Goal: Book appointment/travel/reservation

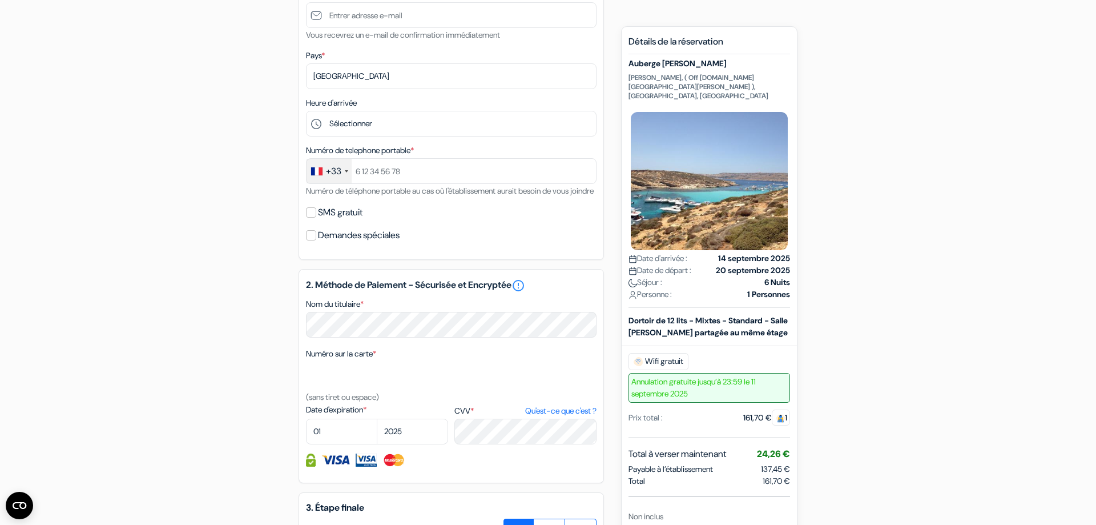
scroll to position [58, 0]
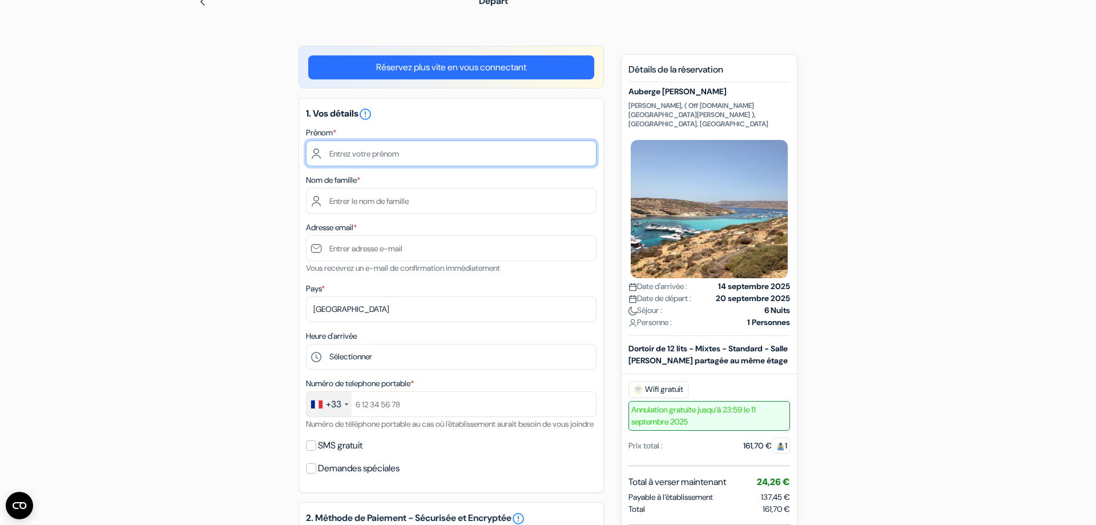
click at [358, 149] on input "text" at bounding box center [451, 153] width 291 height 26
type input "Billel"
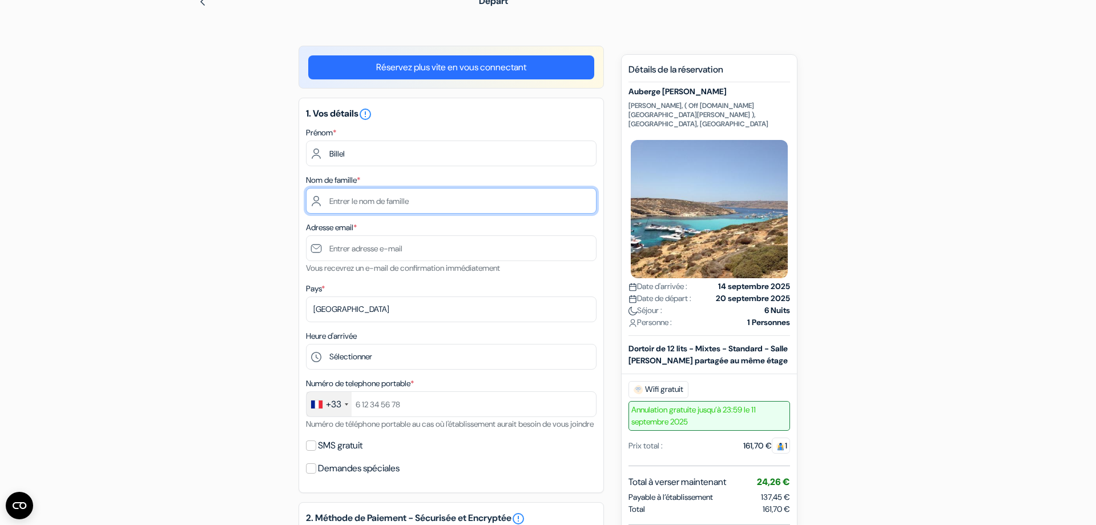
type input "SOUDANI"
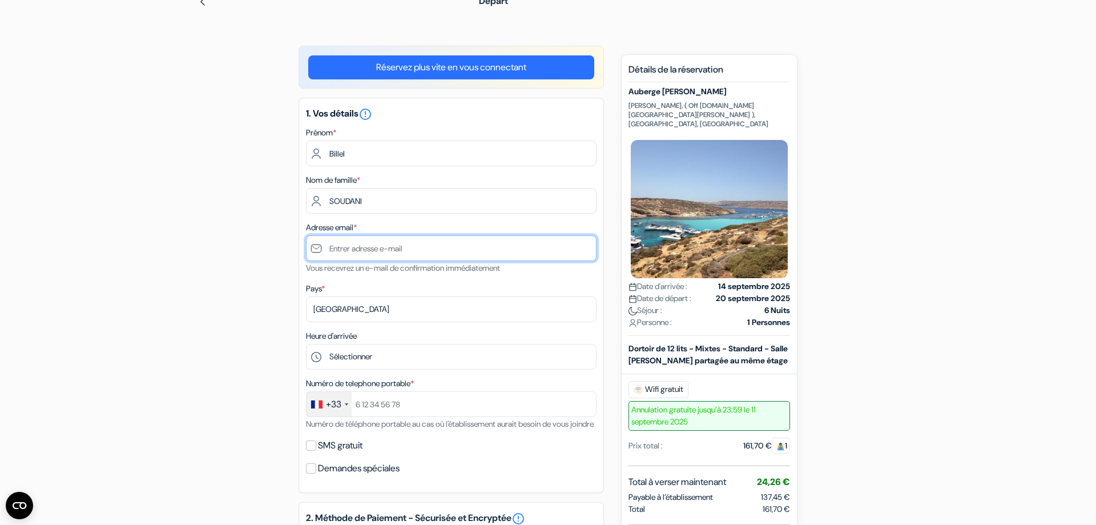
type input "[EMAIL_ADDRESS][DOMAIN_NAME]"
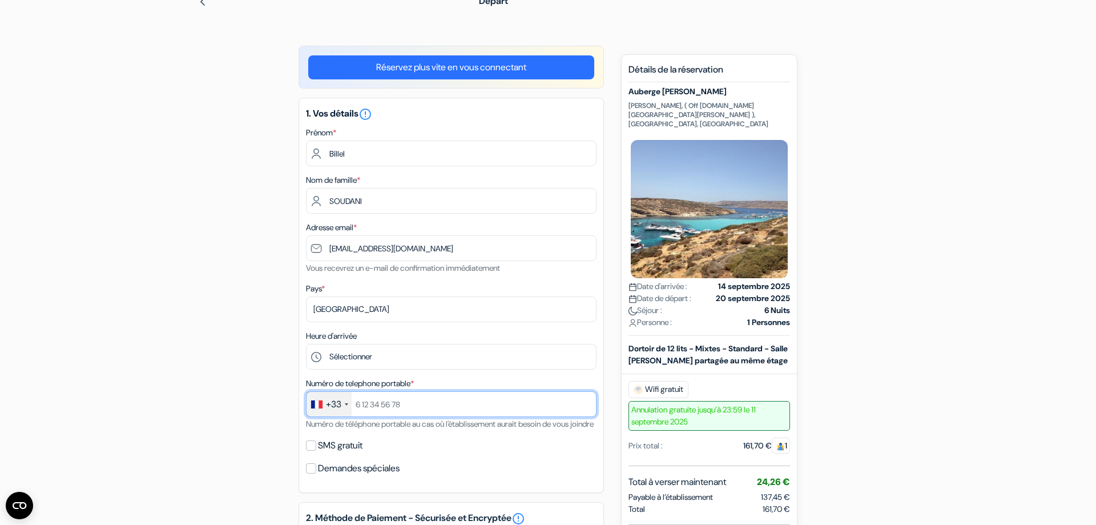
type input "0659475452"
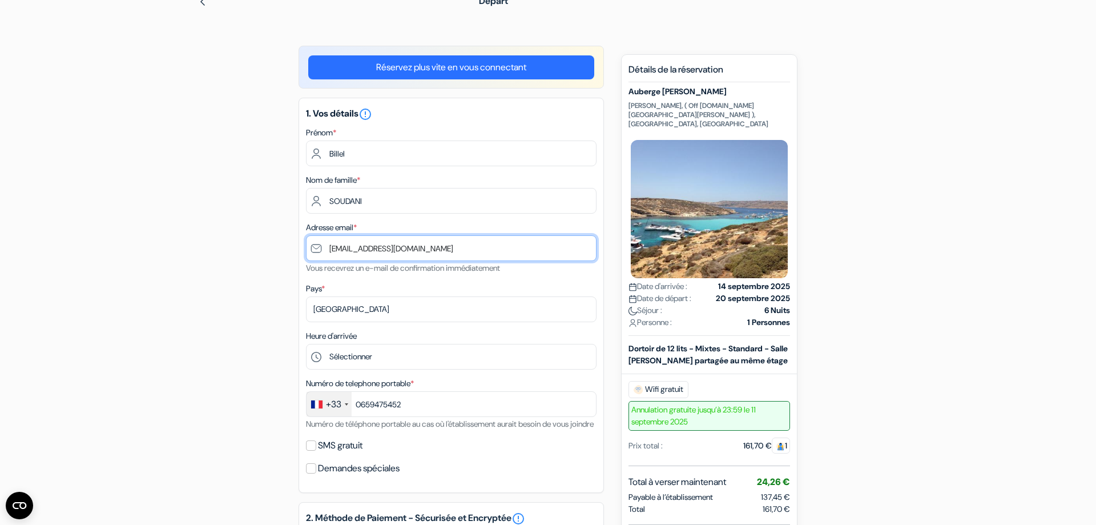
drag, startPoint x: 417, startPoint y: 243, endPoint x: 332, endPoint y: 255, distance: 85.3
click at [332, 255] on input "[EMAIL_ADDRESS][DOMAIN_NAME]" at bounding box center [451, 248] width 291 height 26
type input "billelsoudani"
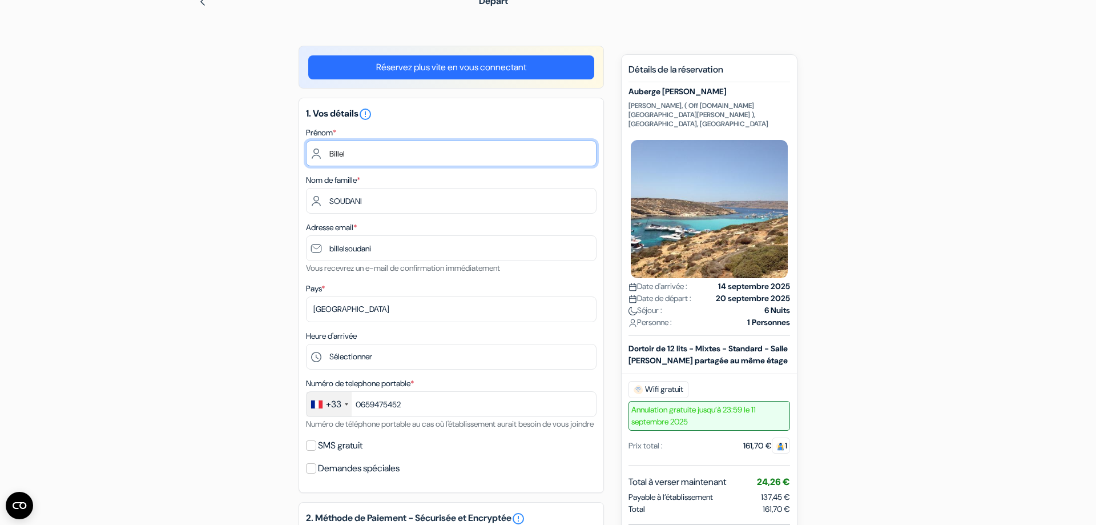
type input "SOUDANI"
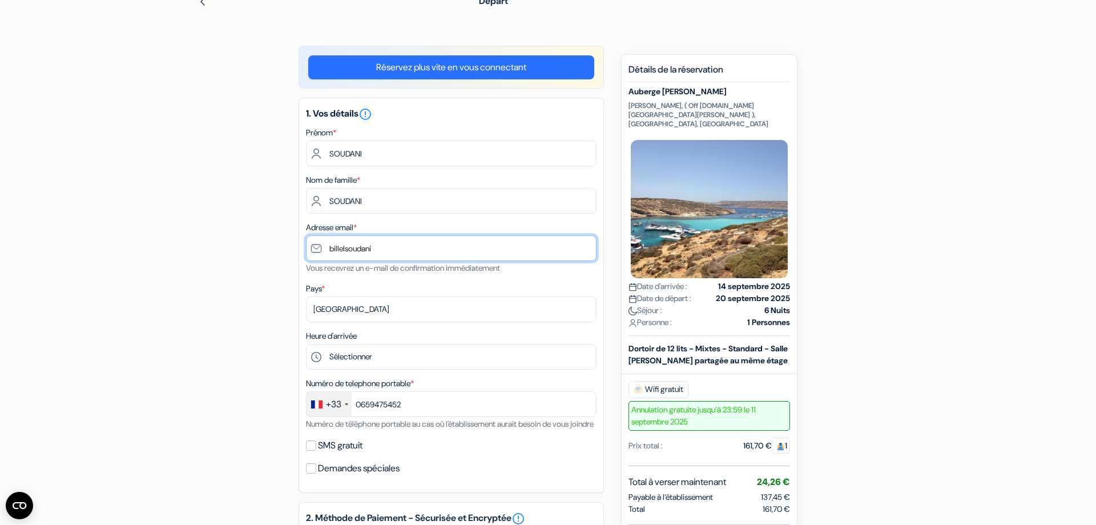
type input "[EMAIL_ADDRESS][DOMAIN_NAME]"
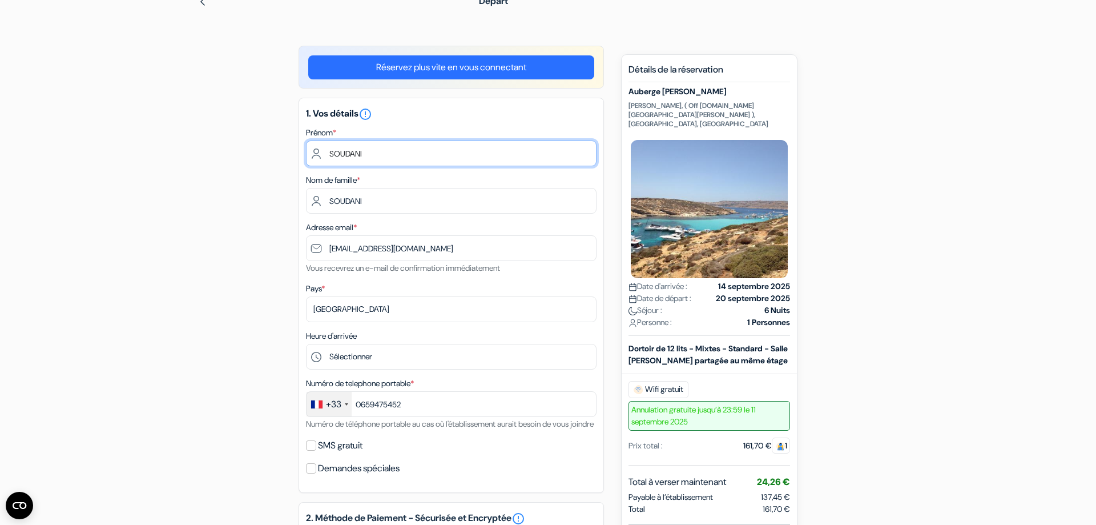
drag, startPoint x: 373, startPoint y: 152, endPoint x: 368, endPoint y: 178, distance: 26.8
click at [372, 166] on input "SOUDANI" at bounding box center [451, 153] width 291 height 26
drag, startPoint x: 381, startPoint y: 156, endPoint x: 274, endPoint y: 154, distance: 106.8
click at [306, 154] on input "SOUDANI" at bounding box center [451, 153] width 291 height 26
type input "Billel"
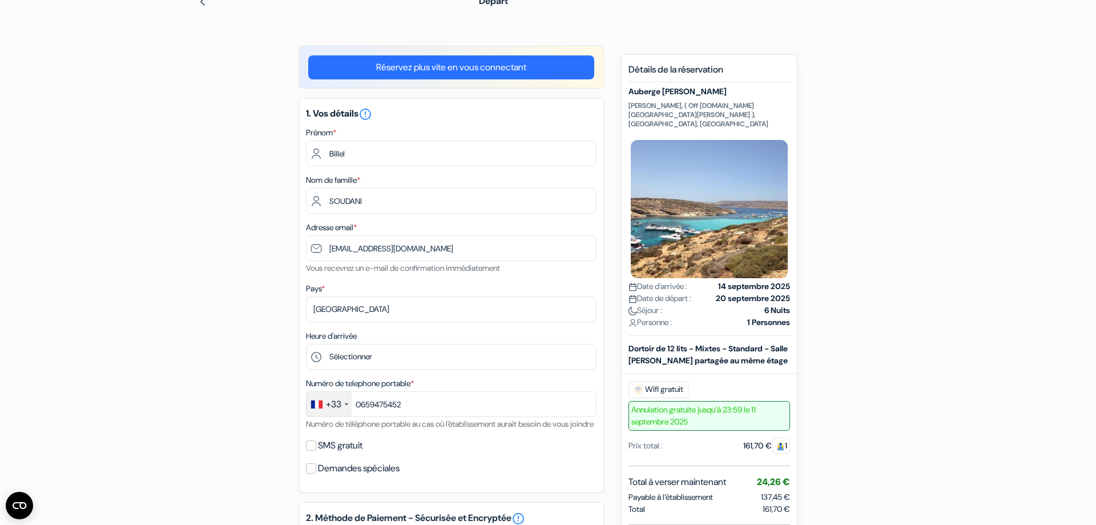
click at [198, 179] on div "add_box Auberge [PERSON_NAME] Triq [PERSON_NAME], ( [GEOGRAPHIC_DATA][DOMAIN_NA…" at bounding box center [548, 513] width 754 height 935
click at [306, 344] on select "Sélectionner 1:00 2:00 3:00 4:00 5:00 6:00 7:00 8:00 9:00 10:00 11:00 12:00 13:…" at bounding box center [451, 357] width 291 height 26
click at [100, 174] on form "Départ add_box Auberge [PERSON_NAME] Triq [PERSON_NAME], ( [GEOGRAPHIC_DATA][DO…" at bounding box center [548, 468] width 1096 height 966
click at [306, 344] on select "Sélectionner 1:00 2:00 3:00 4:00 5:00 6:00 7:00 8:00 9:00 10:00 11:00 12:00 13:…" at bounding box center [451, 357] width 291 height 26
select select "13"
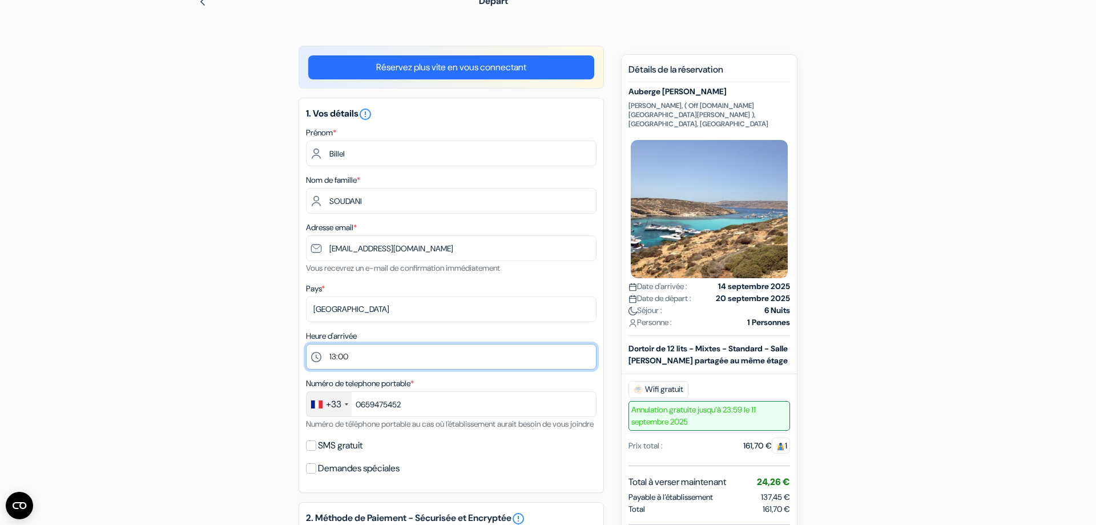
click option "13:00" at bounding box center [0, 0] width 0 height 0
click at [223, 237] on div "add_box Auberge [PERSON_NAME] Triq [PERSON_NAME], ( [GEOGRAPHIC_DATA][DOMAIN_NA…" at bounding box center [548, 513] width 754 height 935
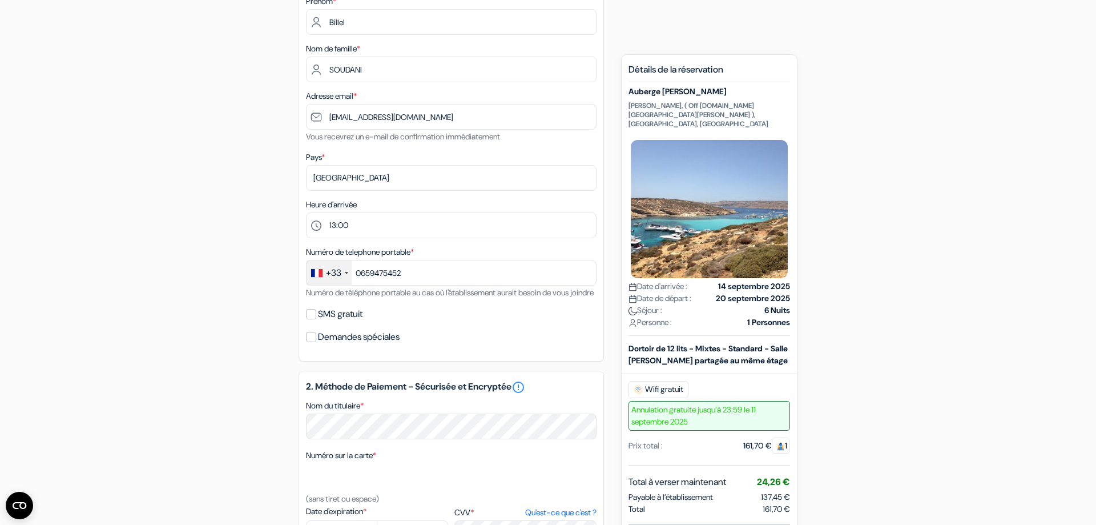
scroll to position [0, 0]
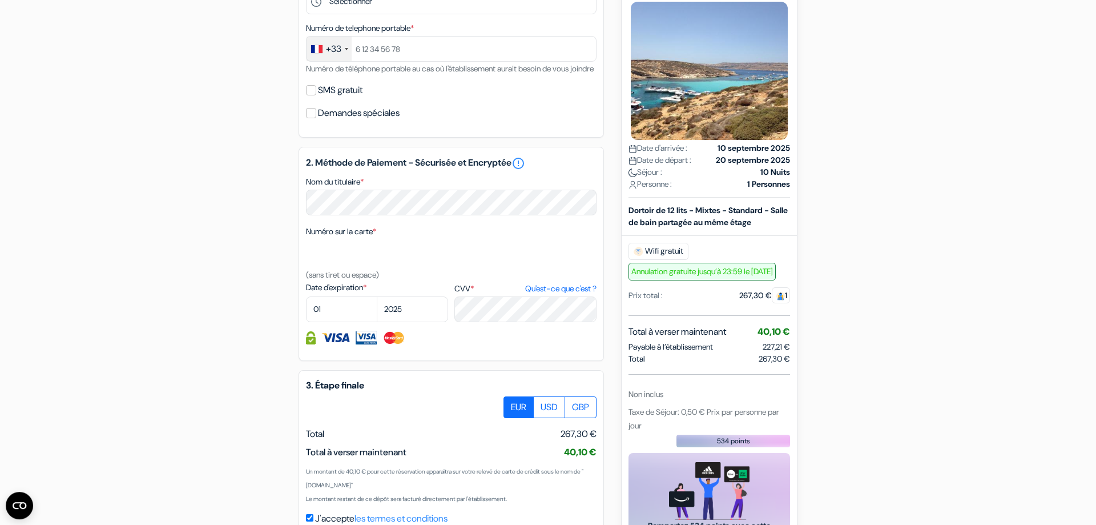
scroll to position [248, 0]
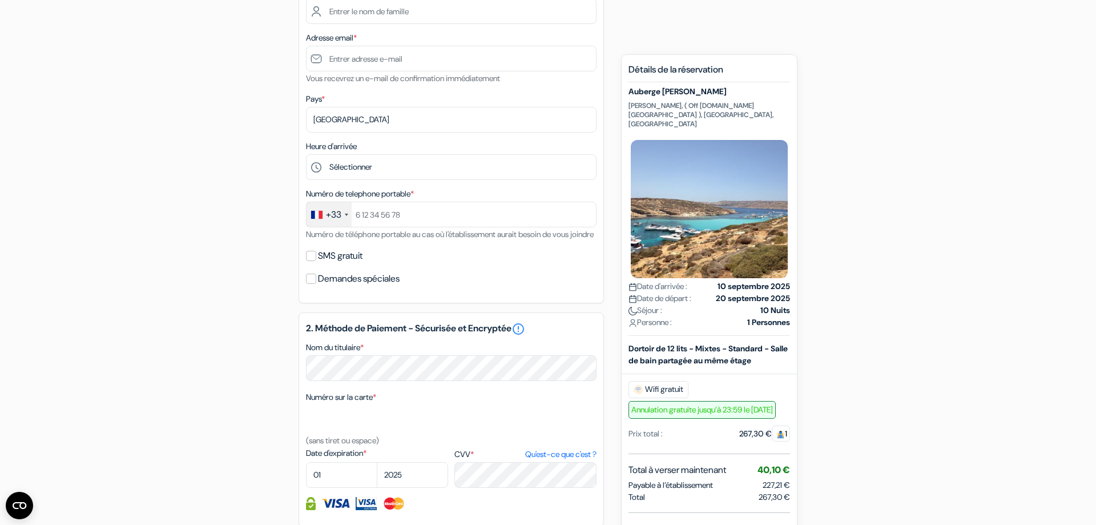
click at [937, 53] on form "Départ add_box Auberge [PERSON_NAME] Triq [PERSON_NAME], ( [GEOGRAPHIC_DATA][DO…" at bounding box center [548, 279] width 1096 height 966
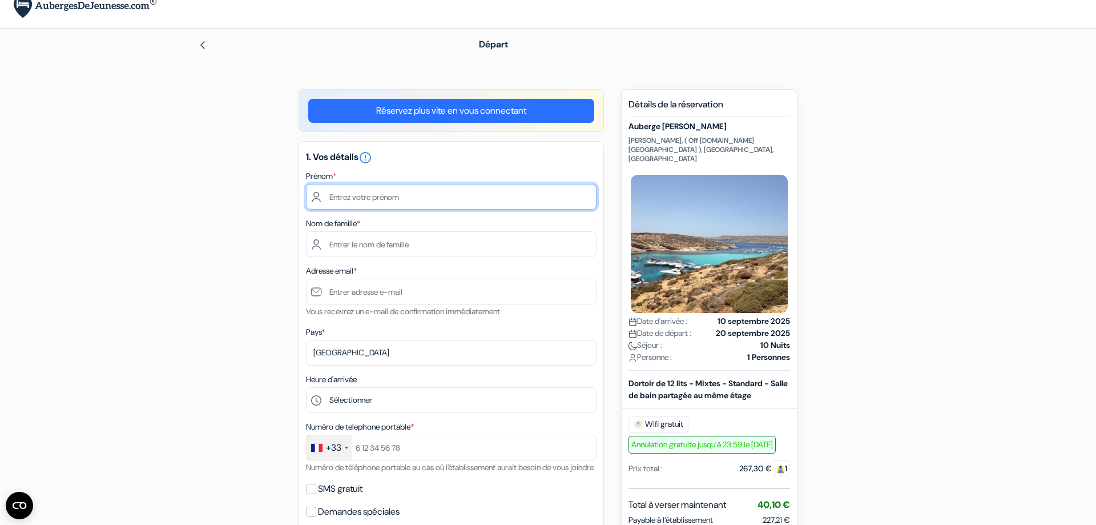
click at [389, 191] on input "text" at bounding box center [451, 197] width 291 height 26
type input "Billel"
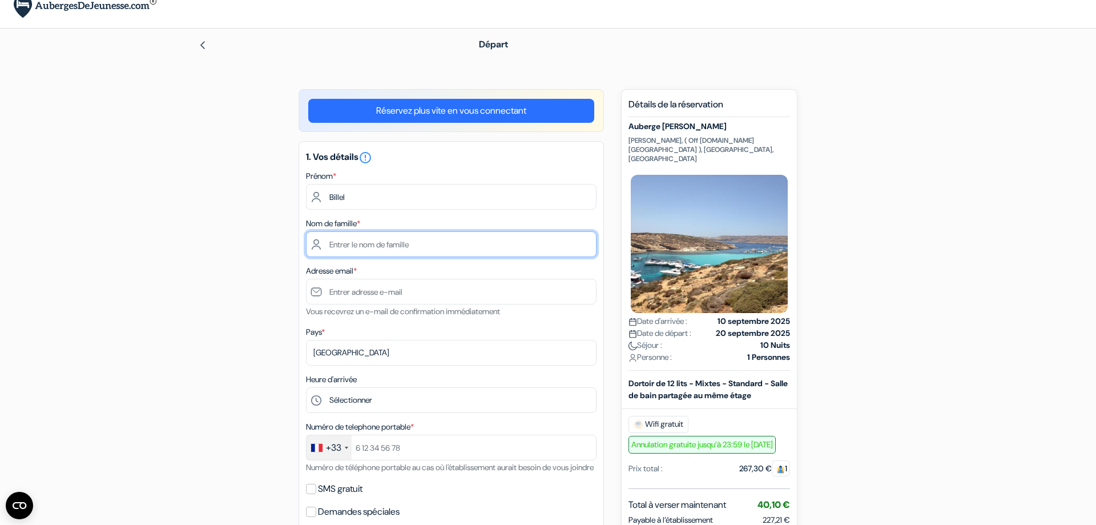
click at [354, 245] on input "text" at bounding box center [451, 244] width 291 height 26
type input "SOUDANI"
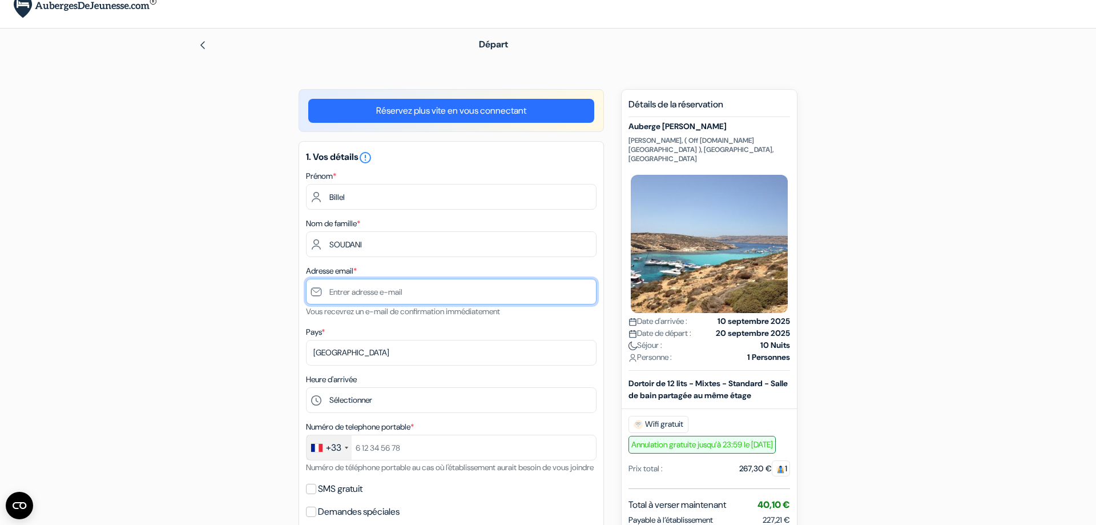
type input "[EMAIL_ADDRESS][DOMAIN_NAME]"
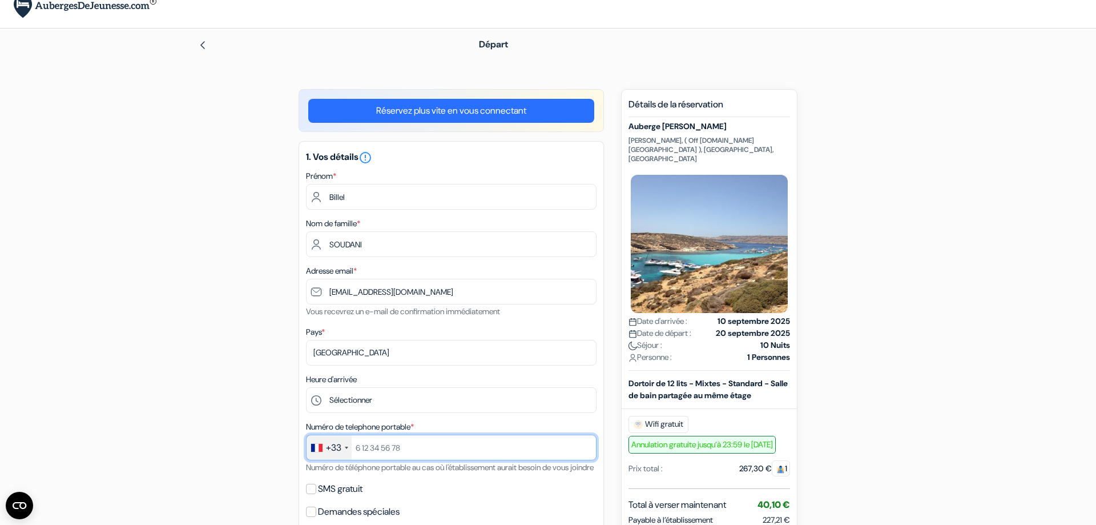
type input "0659475452"
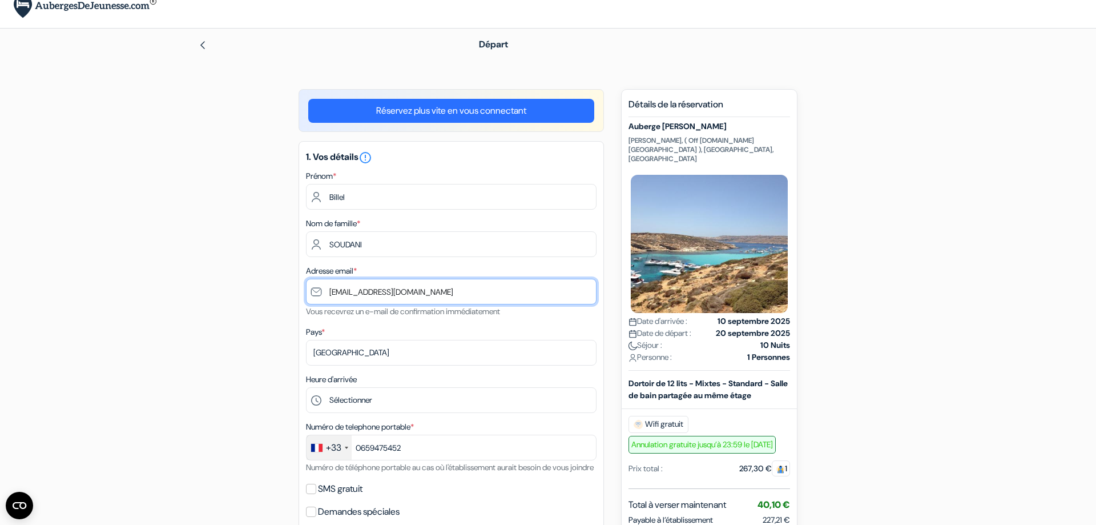
drag, startPoint x: 423, startPoint y: 292, endPoint x: 140, endPoint y: 274, distance: 283.1
click at [306, 279] on input "[EMAIL_ADDRESS][DOMAIN_NAME]" at bounding box center [451, 292] width 291 height 26
click at [365, 287] on input "[EMAIL_ADDRESS][DOMAIN_NAME]" at bounding box center [451, 292] width 291 height 26
click at [414, 289] on input "[EMAIL_ADDRESS][DOMAIN_NAME]" at bounding box center [451, 292] width 291 height 26
type input "[EMAIL_ADDRESS][DOMAIN_NAME]"
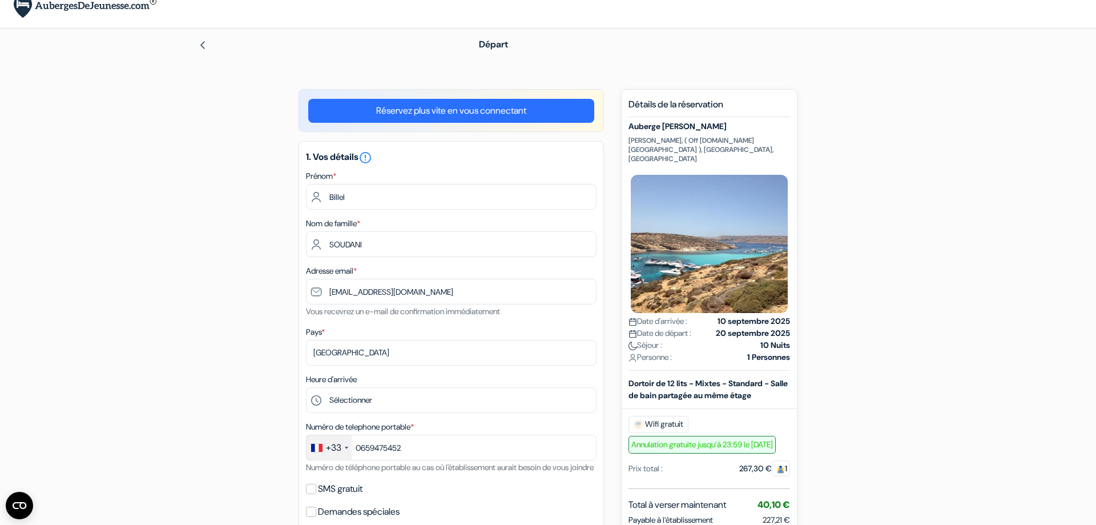
click at [306, 387] on select "Sélectionner 1:00 2:00 3:00 4:00 5:00 6:00 7:00 8:00 9:00 10:00 11:00 12:00 13:…" at bounding box center [451, 400] width 291 height 26
select select "13"
click option "13:00" at bounding box center [0, 0] width 0 height 0
drag, startPoint x: 236, startPoint y: 269, endPoint x: 282, endPoint y: 313, distance: 64.2
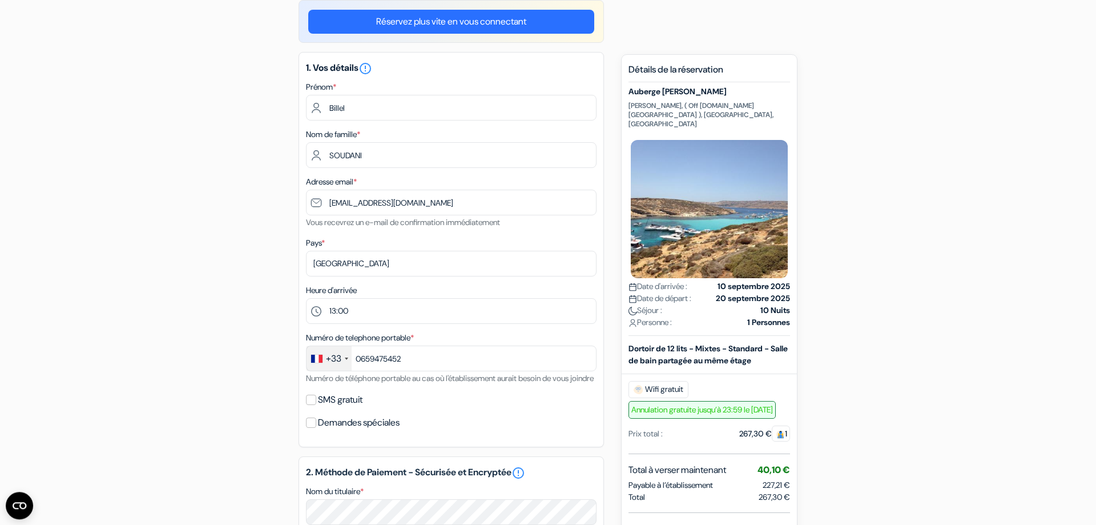
scroll to position [190, 0]
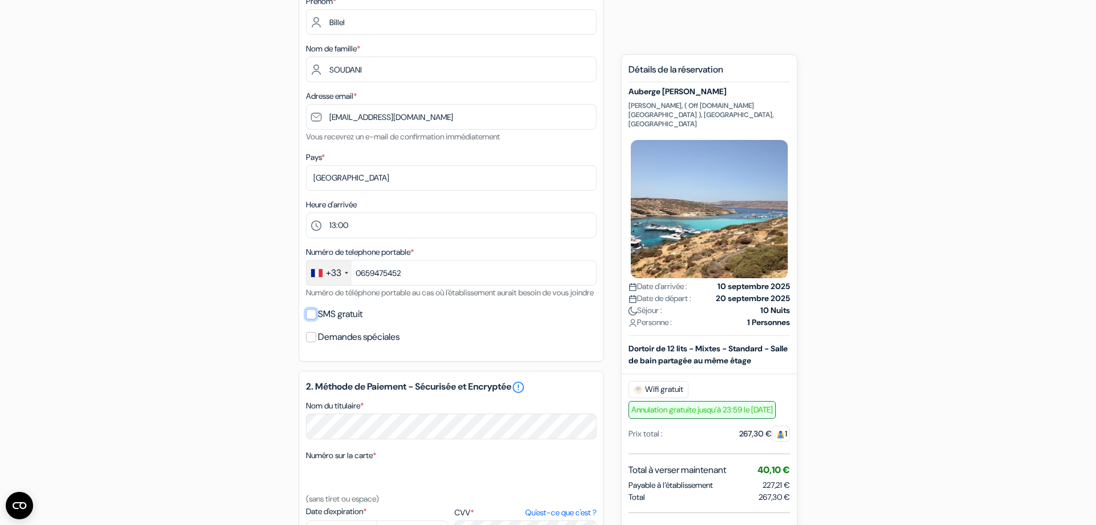
click at [315, 319] on input "SMS gratuit" at bounding box center [311, 314] width 10 height 10
checkbox input "true"
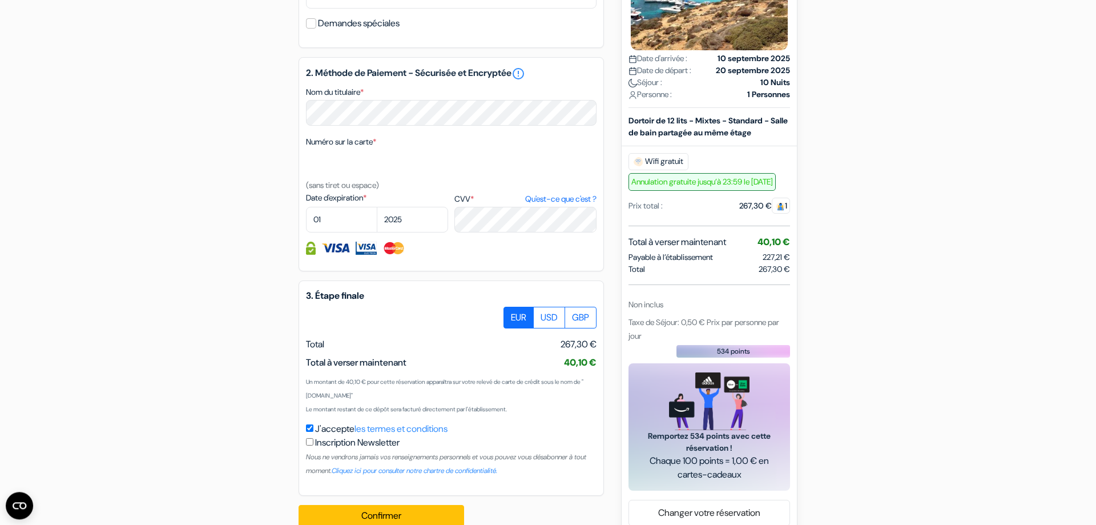
scroll to position [455, 0]
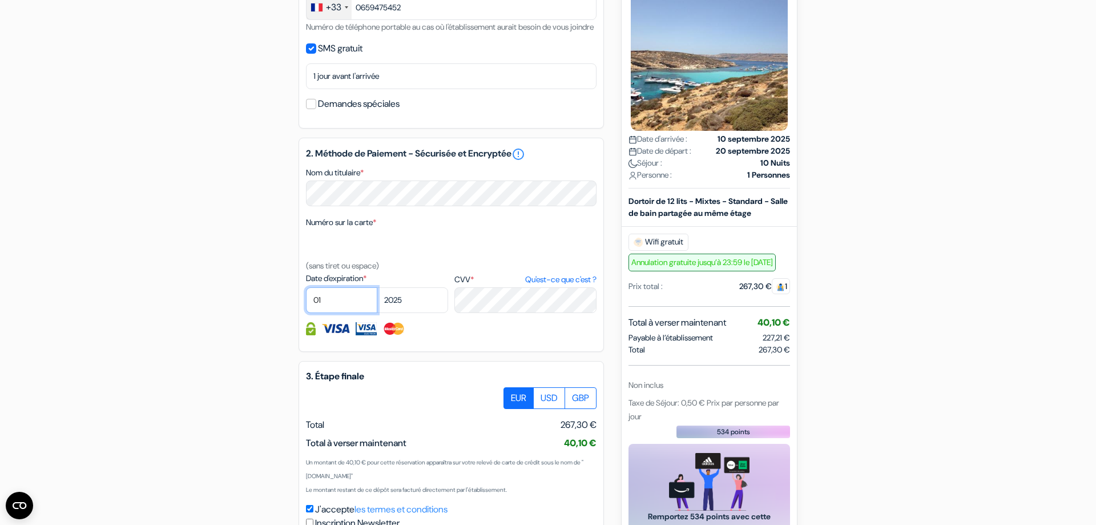
click at [306, 287] on select "01 02 03 04 05 06 07 08 09 10 11 12" at bounding box center [341, 300] width 71 height 26
select select "05"
click option "05" at bounding box center [0, 0] width 0 height 0
click at [377, 287] on select "2025 2026 2027 2028 2029 2030 2031 2032 2033 2034 2035 2036 2037 2038 2039 2040…" at bounding box center [412, 300] width 71 height 26
select select "2029"
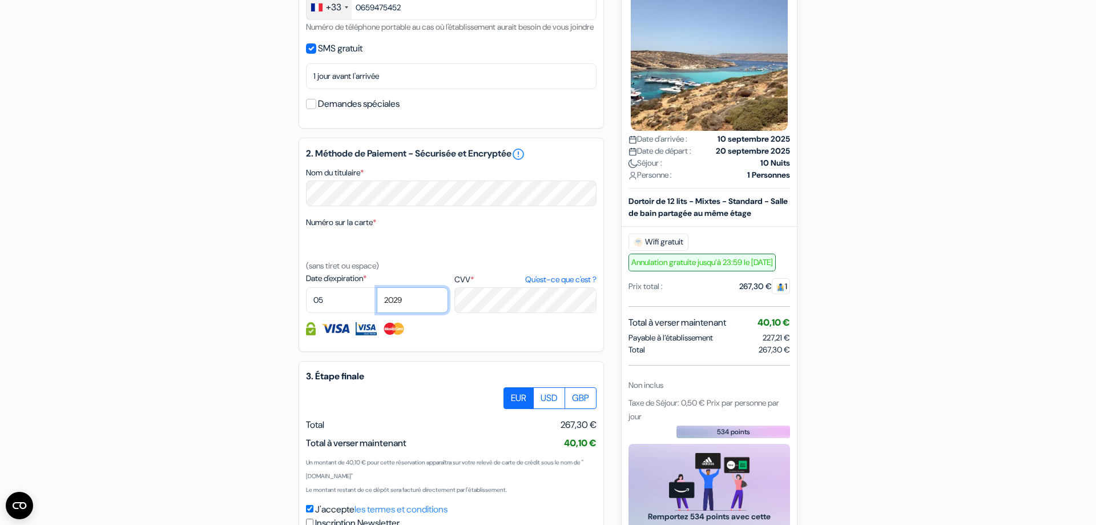
click option "2029" at bounding box center [0, 0] width 0 height 0
click at [467, 406] on div at bounding box center [451, 398] width 291 height 22
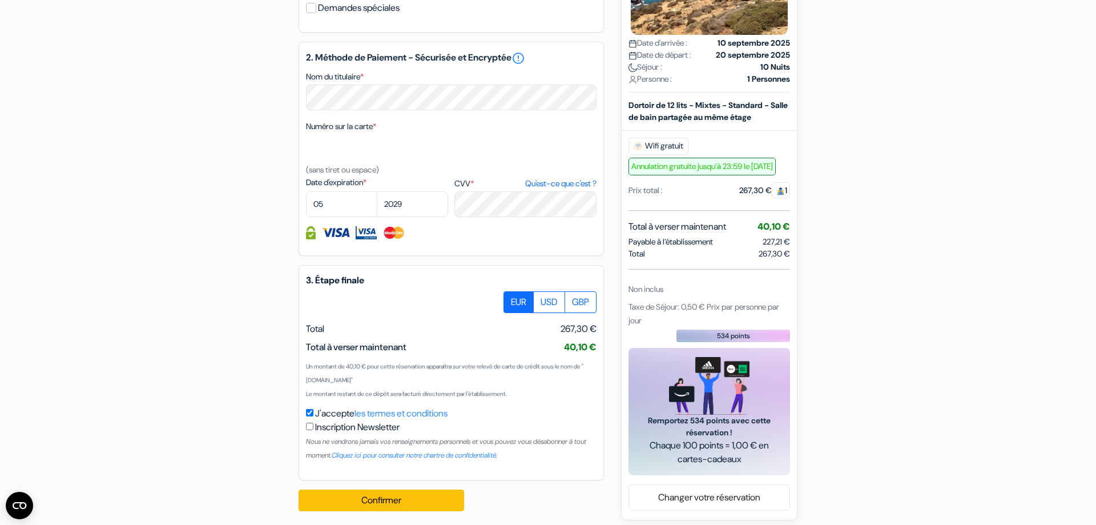
scroll to position [571, 0]
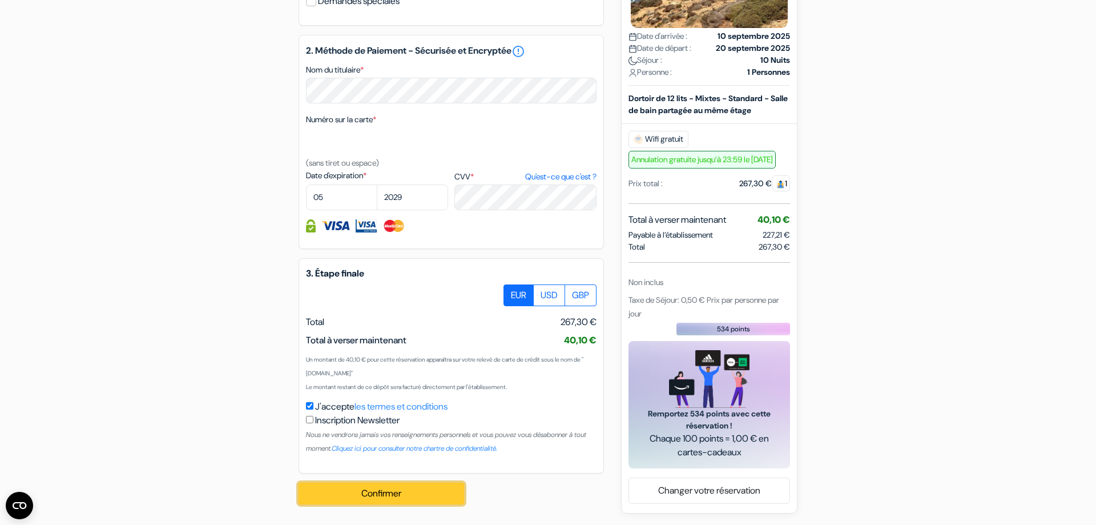
click at [415, 498] on button "Confirmer Loading..." at bounding box center [382, 493] width 166 height 22
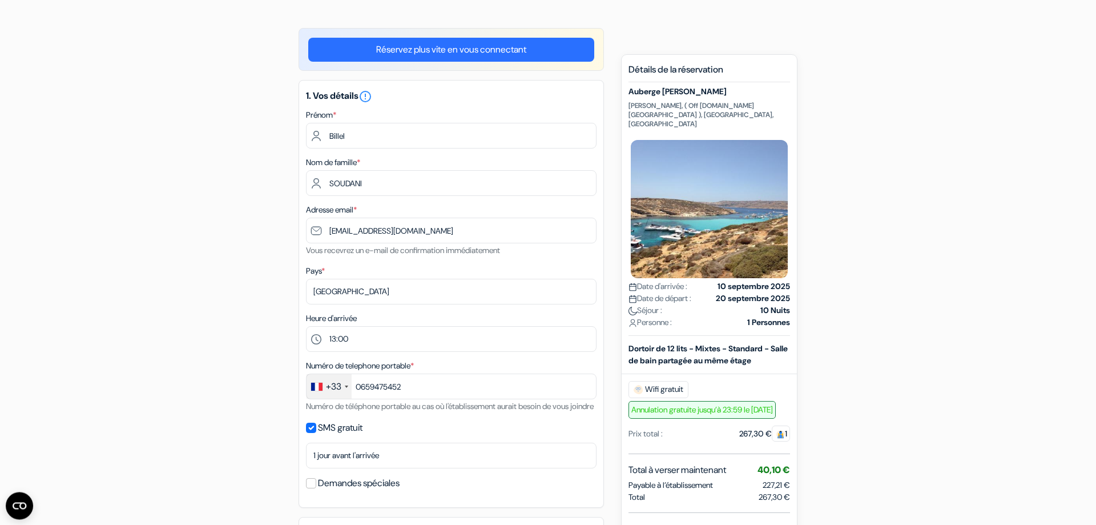
scroll to position [0, 0]
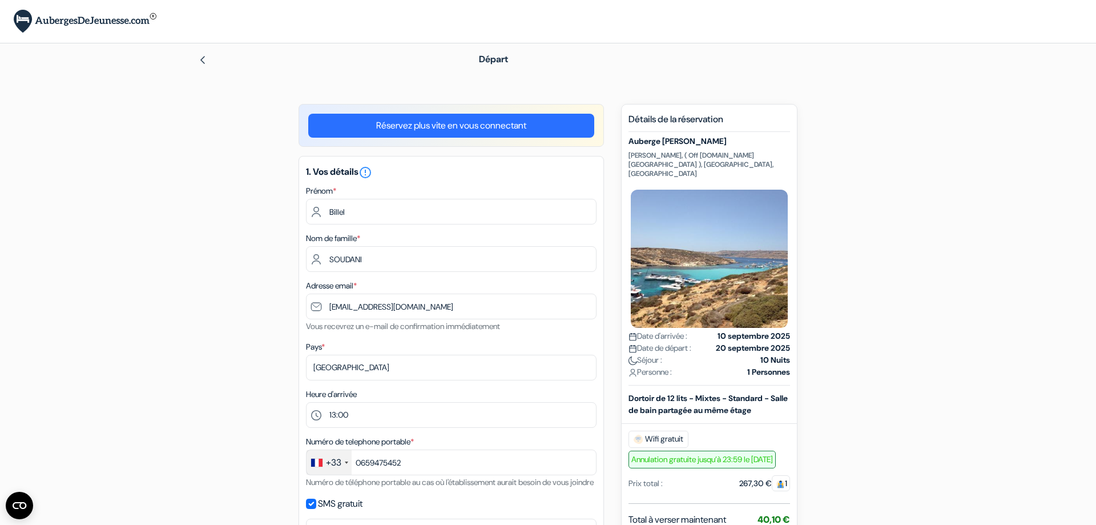
click at [509, 130] on link "Réservez plus vite en vous connectant" at bounding box center [451, 126] width 286 height 24
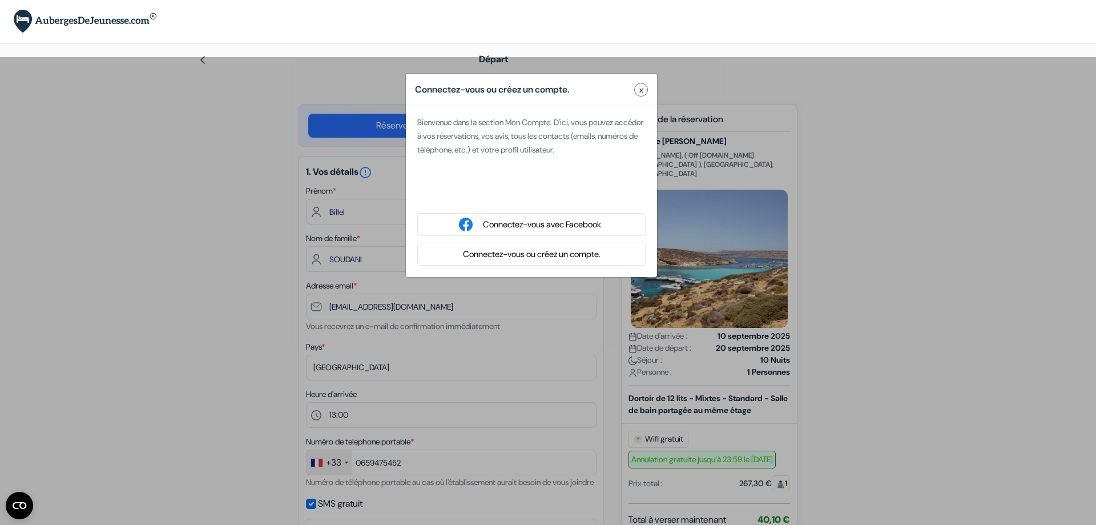
click at [640, 93] on span "x" at bounding box center [641, 90] width 4 height 12
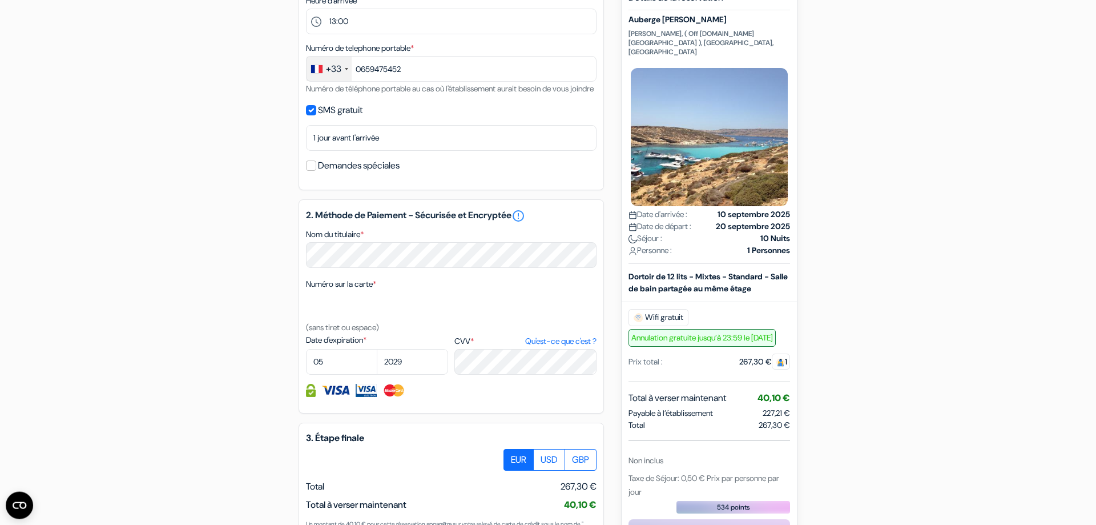
scroll to position [524, 0]
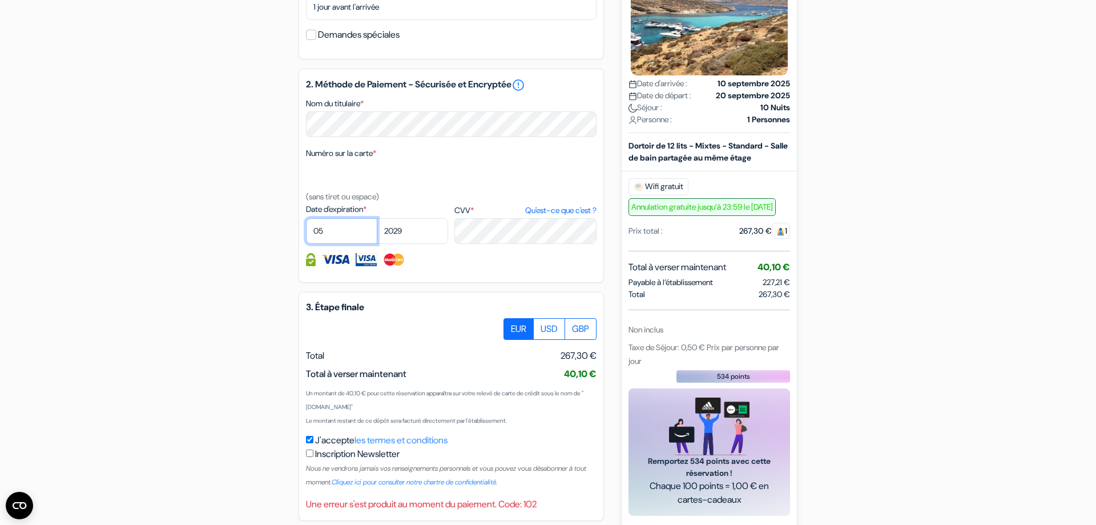
select select "02"
click option "02" at bounding box center [0, 0] width 0 height 0
click at [377, 218] on select "2025 2026 2027 2028 2029 2030 2031 2032 2033 2034 2035 2036 2037 2038 2039 2040…" at bounding box center [412, 231] width 71 height 26
select select "2028"
click option "2028" at bounding box center [0, 0] width 0 height 0
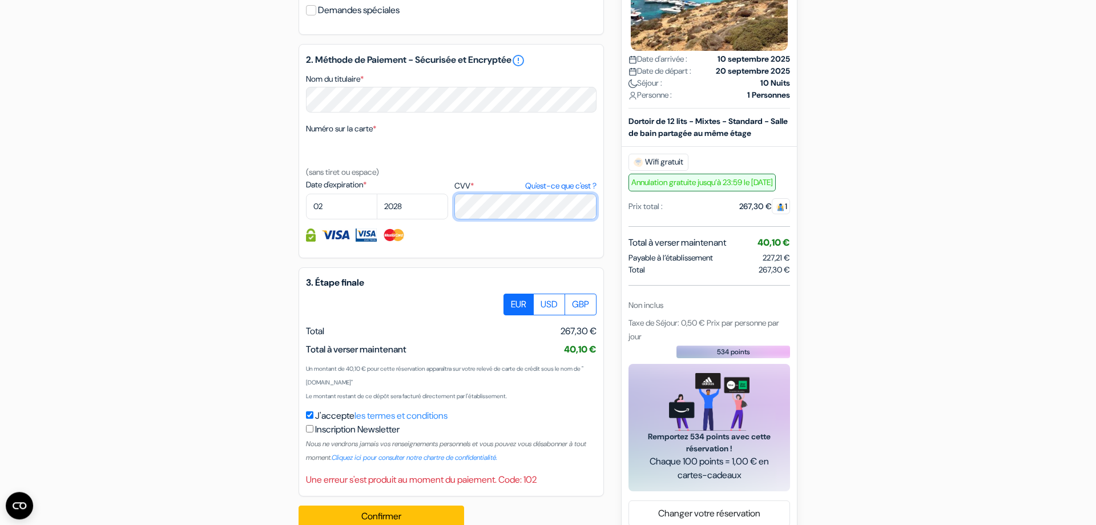
scroll to position [585, 0]
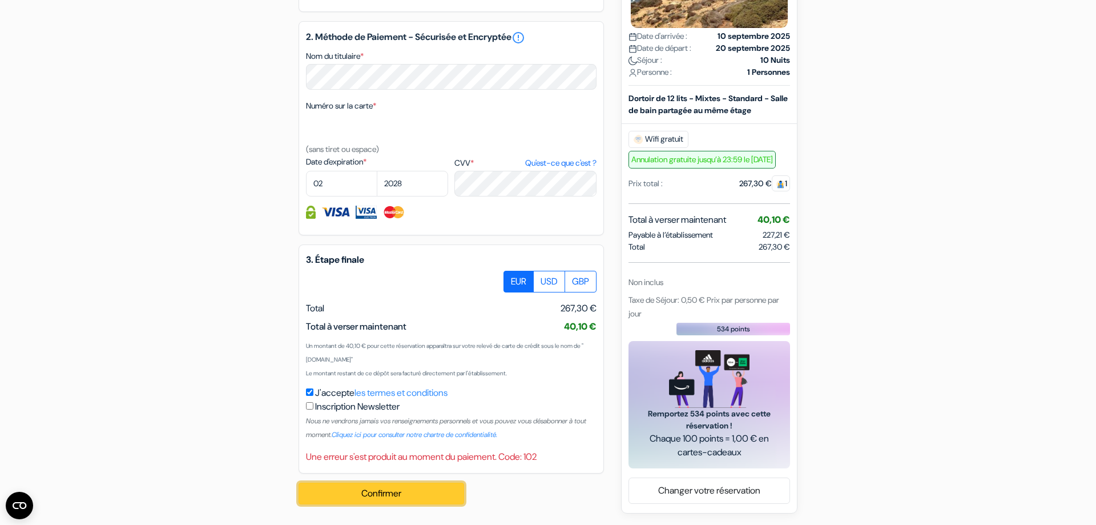
click at [386, 498] on button "Confirmer Loading..." at bounding box center [382, 493] width 166 height 22
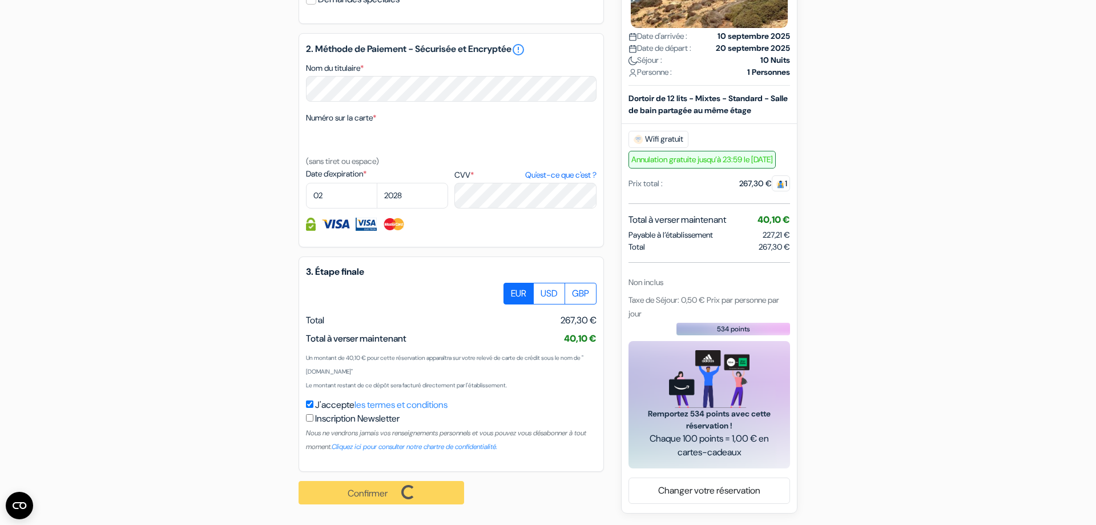
scroll to position [573, 0]
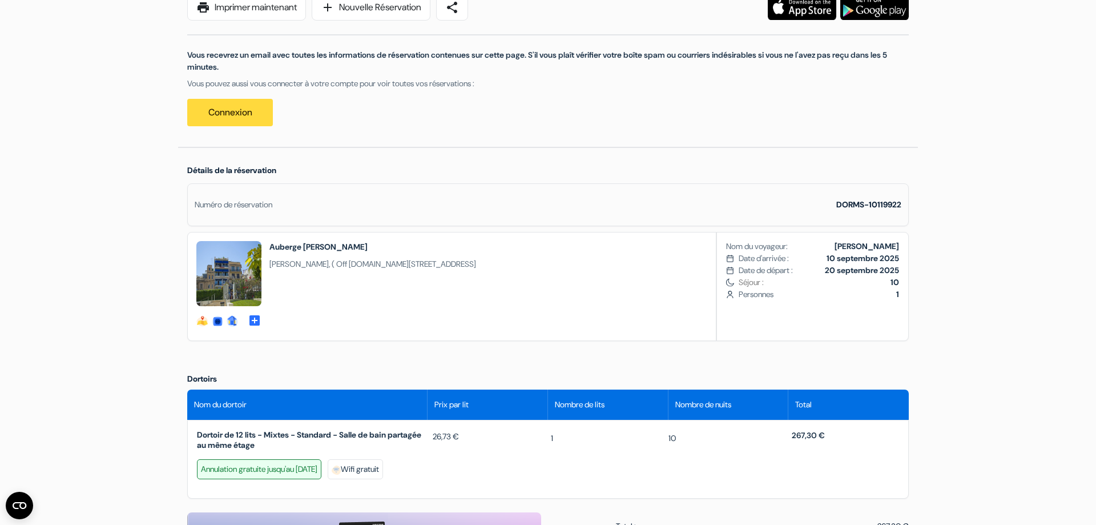
scroll to position [58, 0]
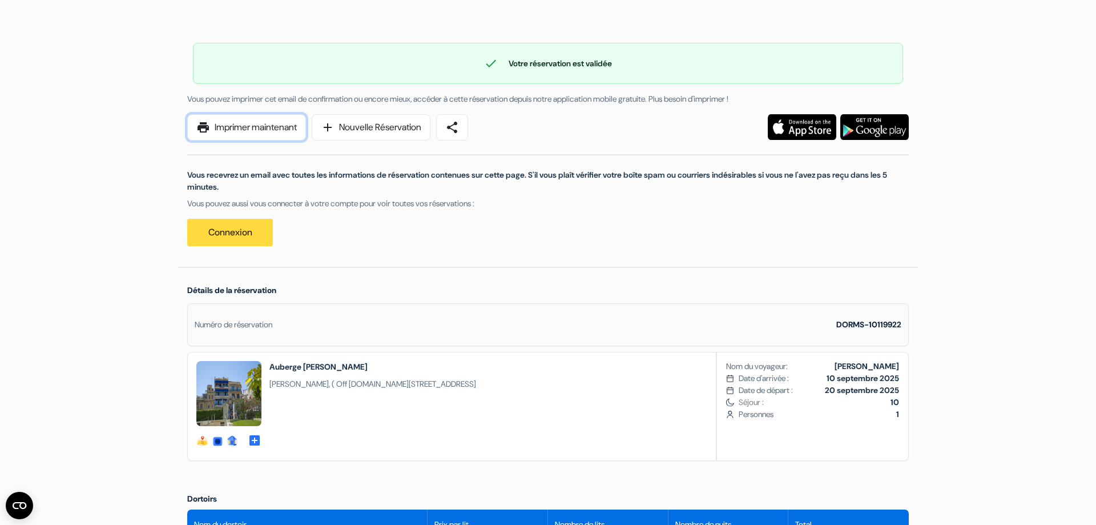
click at [264, 124] on link "print Imprimer maintenant" at bounding box center [246, 127] width 119 height 26
click at [227, 231] on link "Connexion" at bounding box center [230, 232] width 86 height 27
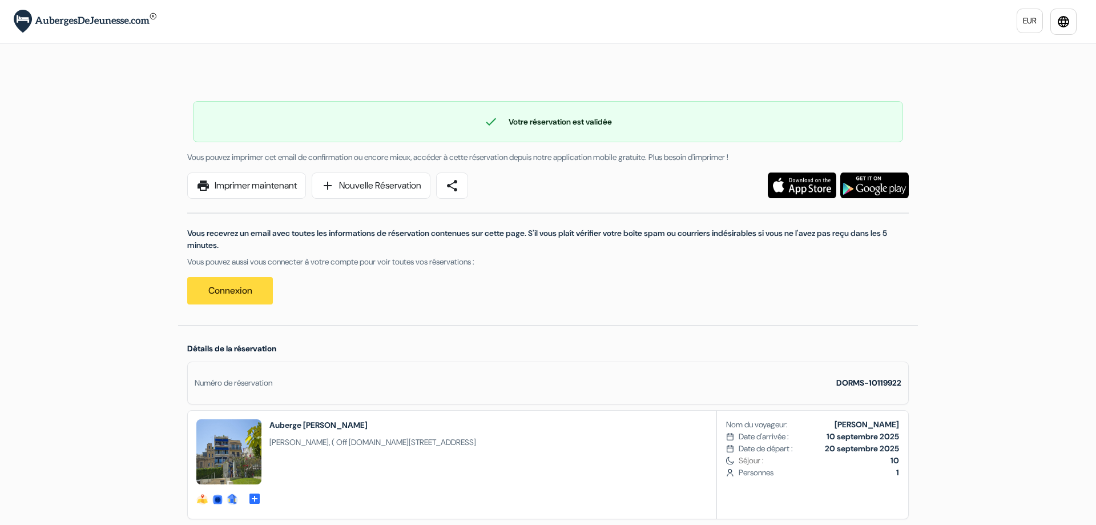
scroll to position [78, 0]
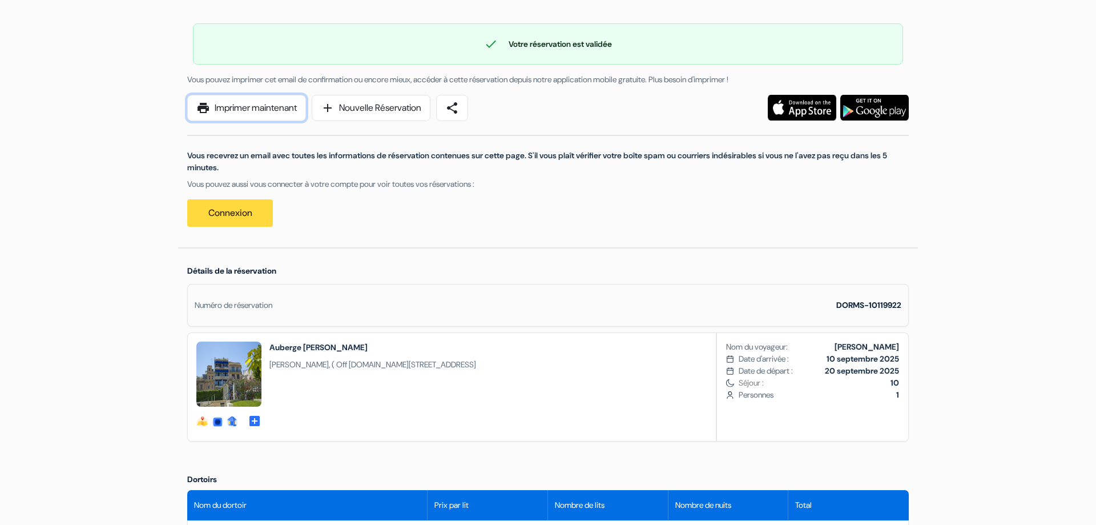
click at [251, 102] on link "print Imprimer maintenant" at bounding box center [246, 108] width 119 height 26
click at [263, 108] on link "print Imprimer maintenant" at bounding box center [246, 108] width 119 height 26
click at [236, 103] on link "print Imprimer maintenant" at bounding box center [246, 108] width 119 height 26
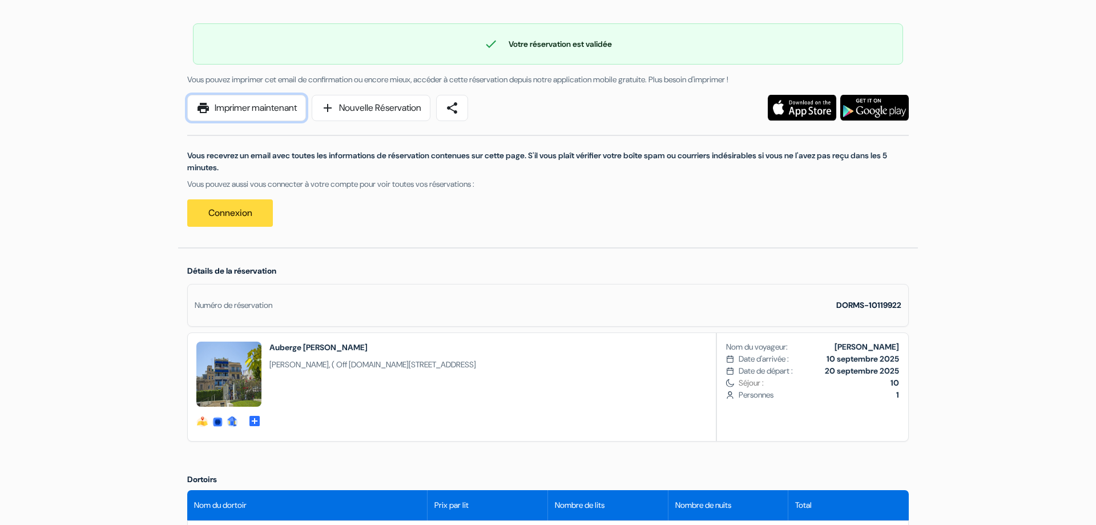
click at [236, 103] on link "print Imprimer maintenant" at bounding box center [246, 108] width 119 height 26
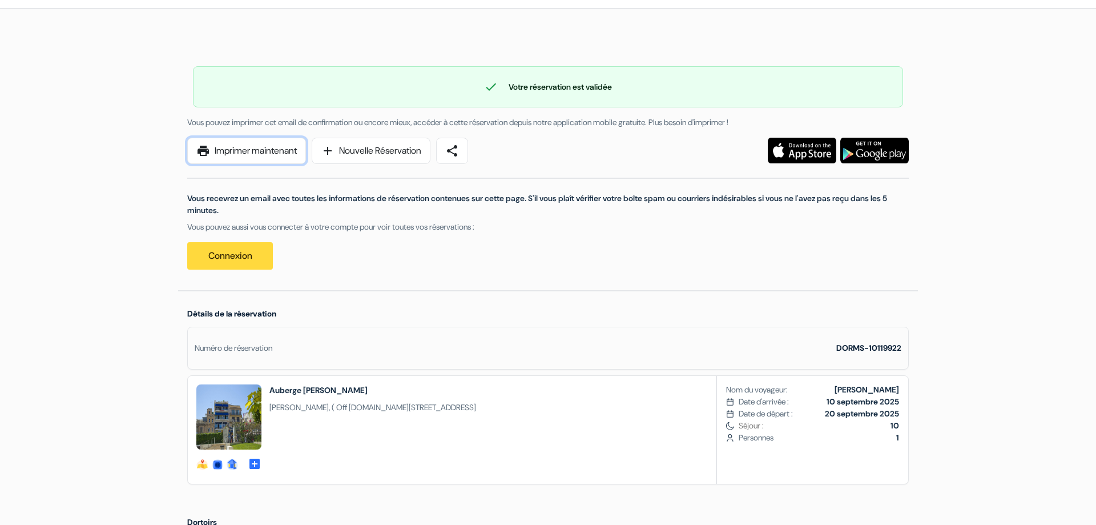
scroll to position [58, 0]
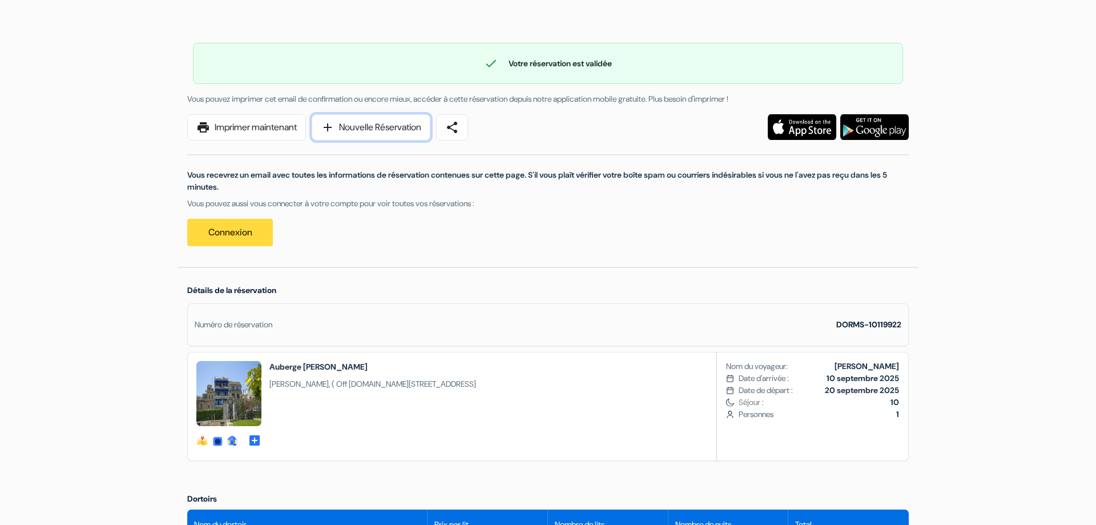
click at [335, 128] on span "add" at bounding box center [328, 127] width 14 height 14
click at [261, 137] on link "print Imprimer maintenant" at bounding box center [246, 127] width 119 height 26
